Goal: Check status: Check status

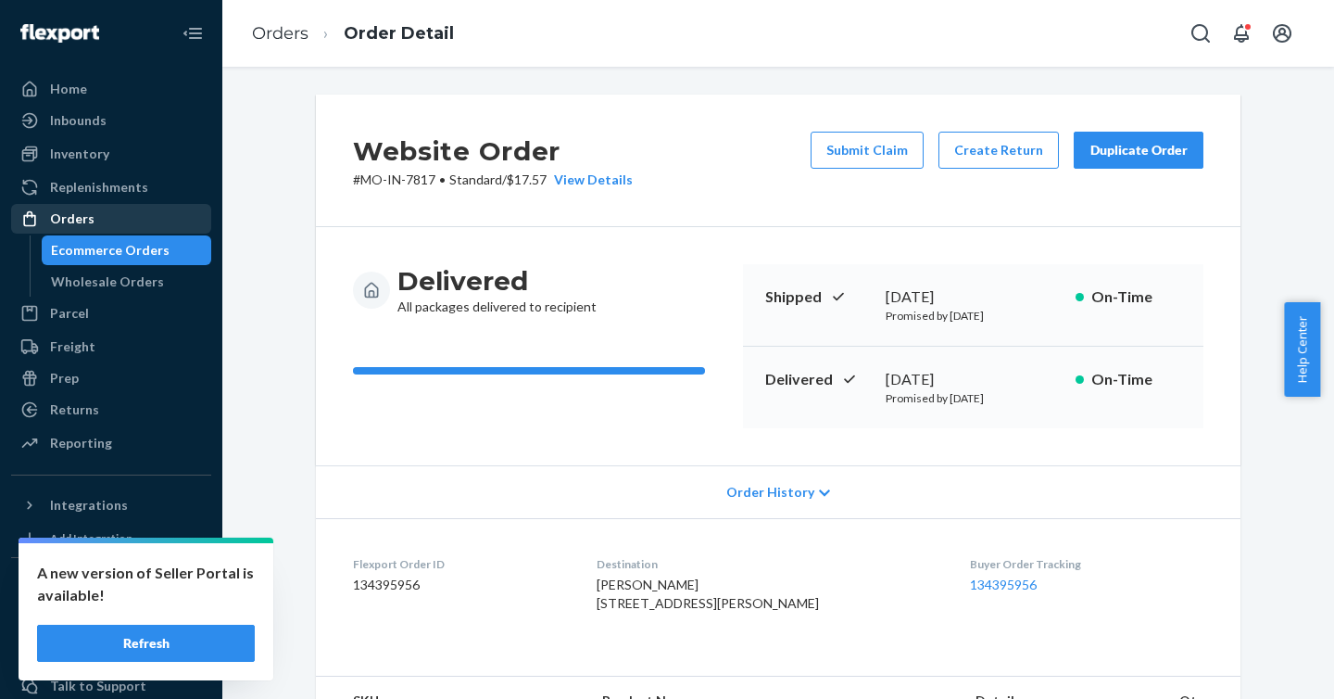
click at [113, 229] on div "Orders" at bounding box center [111, 219] width 196 height 26
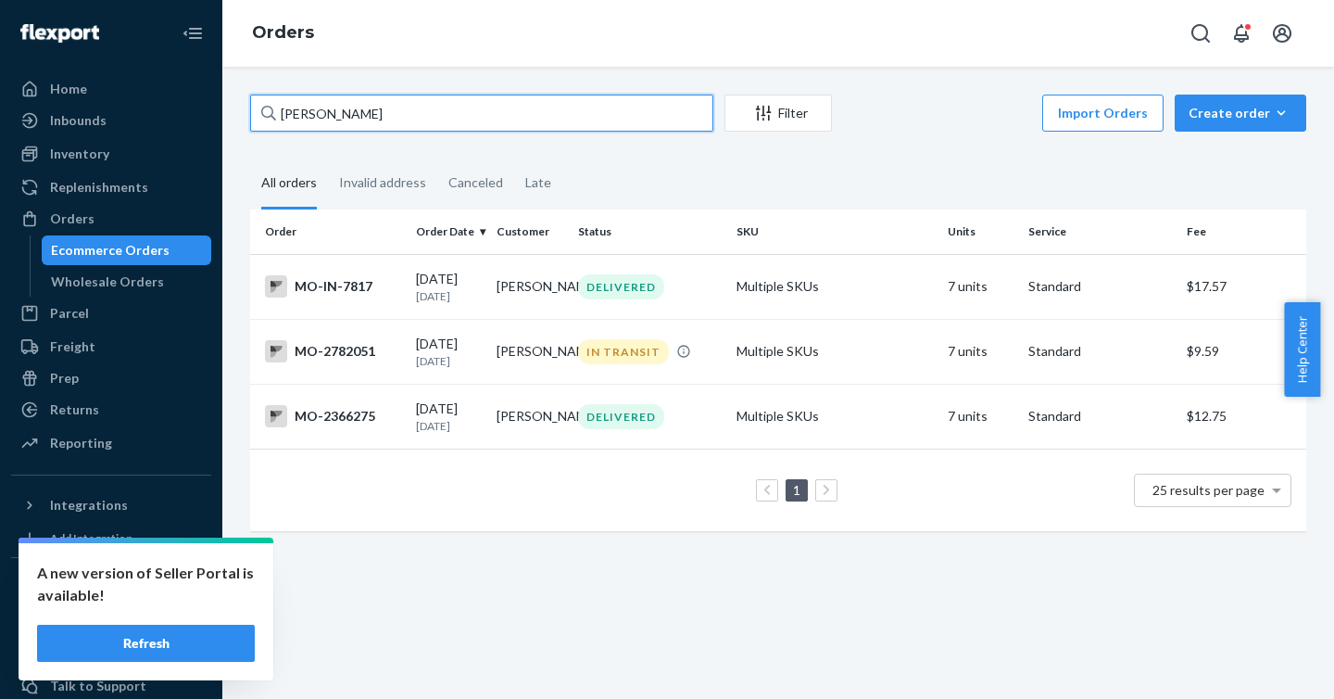
drag, startPoint x: 421, startPoint y: 111, endPoint x: 234, endPoint y: 112, distance: 186.2
click at [234, 112] on div "[PERSON_NAME] Filter Import Orders Create order Ecommerce order Removal order A…" at bounding box center [778, 383] width 1112 height 632
paste input "2998904"
type input "2998904"
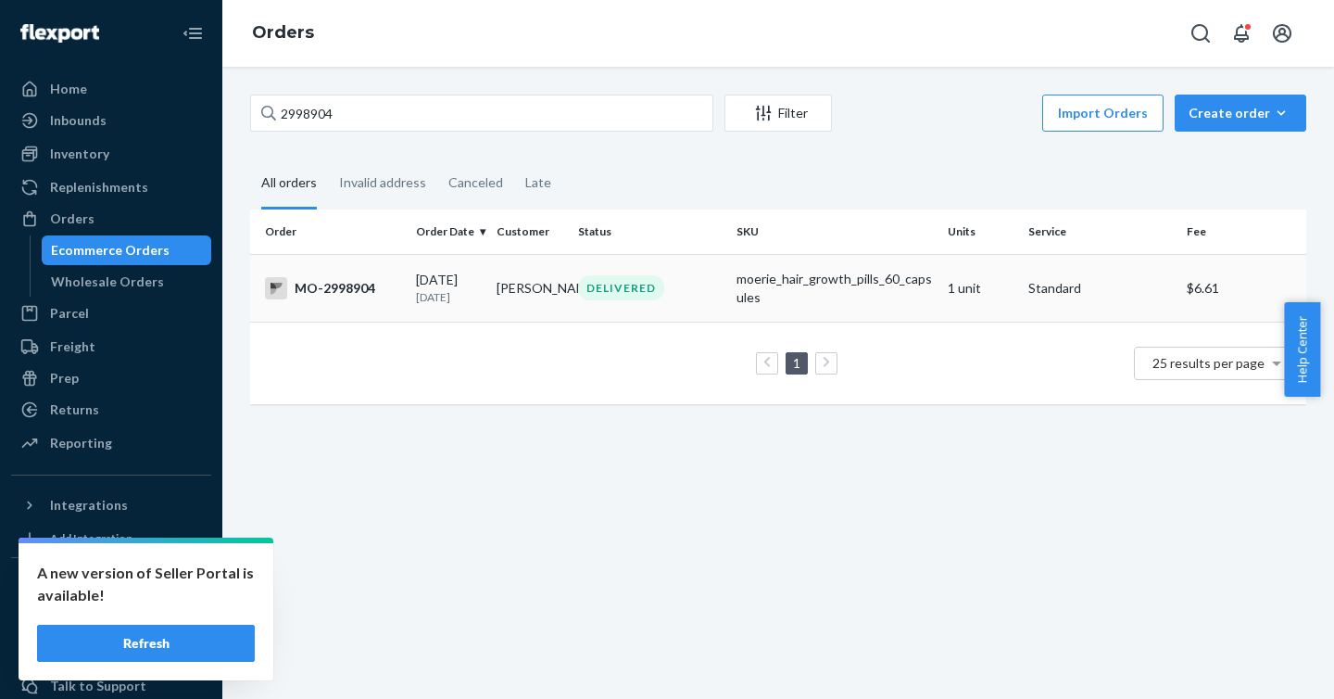
click at [333, 282] on div "MO-2998904" at bounding box center [333, 288] width 136 height 22
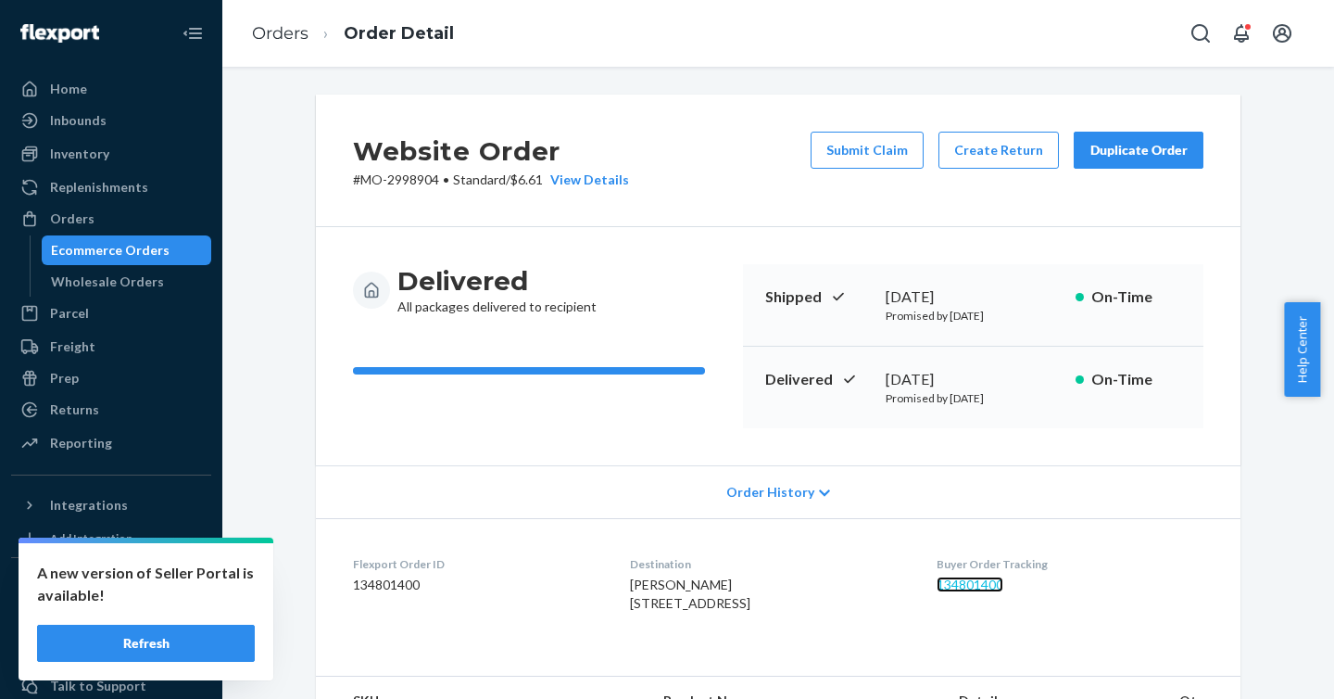
click at [985, 585] on link "134801400" at bounding box center [970, 584] width 67 height 16
